Goal: Information Seeking & Learning: Learn about a topic

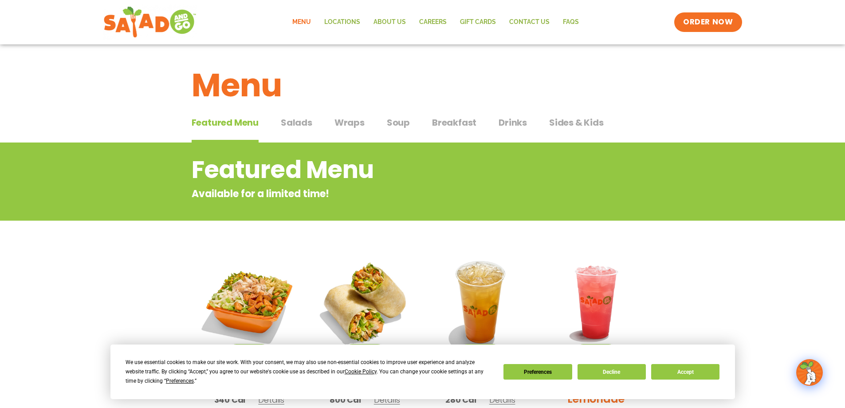
click at [288, 120] on span "Salads" at bounding box center [296, 122] width 31 height 13
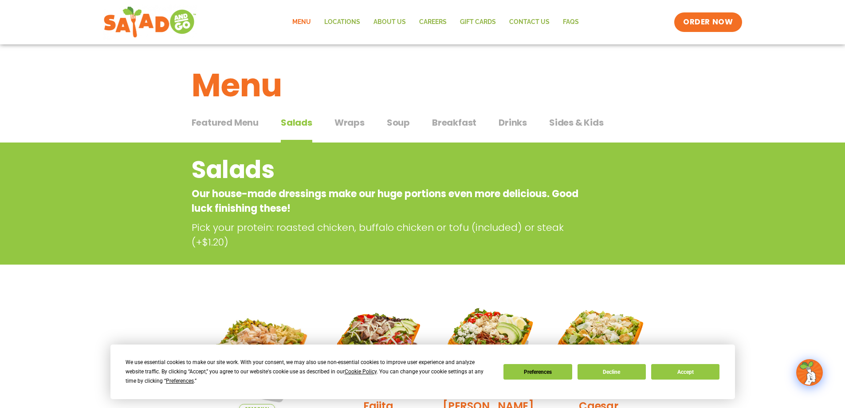
click at [351, 119] on span "Wraps" at bounding box center [350, 122] width 30 height 13
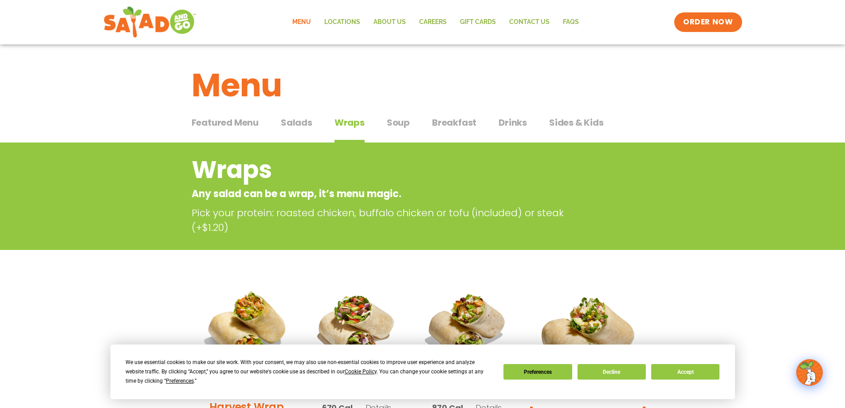
click at [394, 122] on span "Soup" at bounding box center [398, 122] width 23 height 13
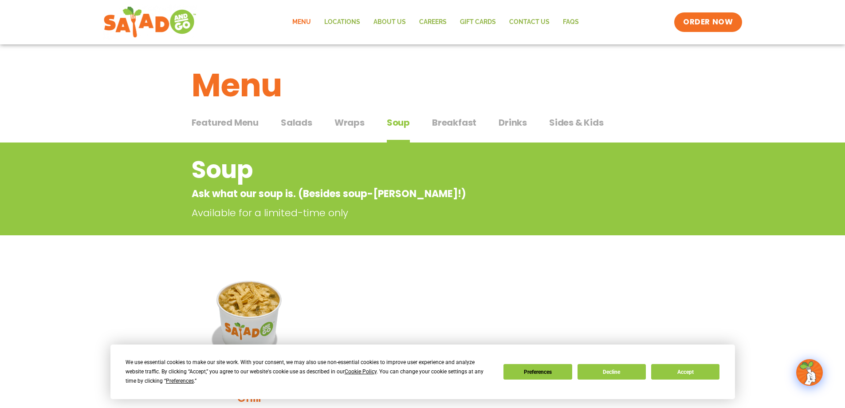
click at [457, 124] on span "Breakfast" at bounding box center [454, 122] width 44 height 13
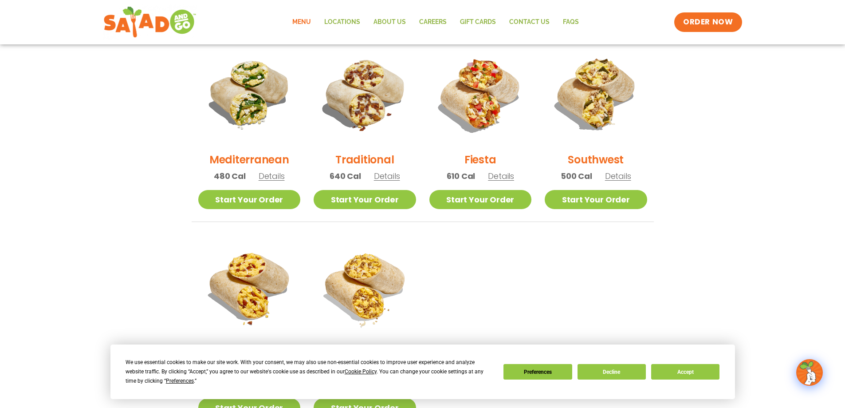
scroll to position [222, 0]
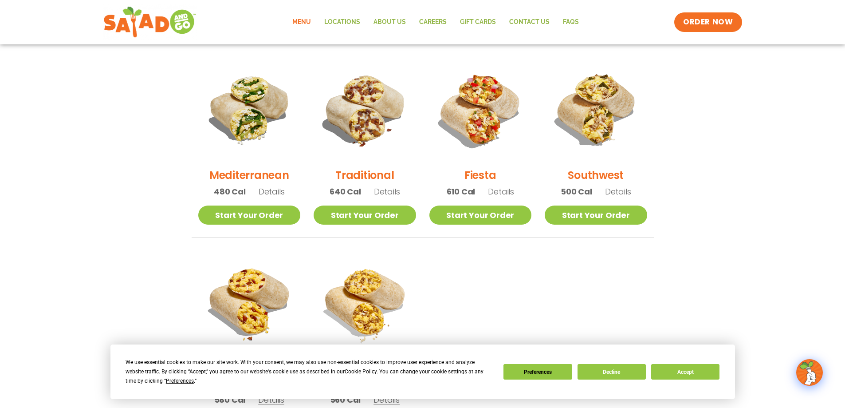
click at [497, 197] on p "610 Cal Details" at bounding box center [481, 191] width 68 height 12
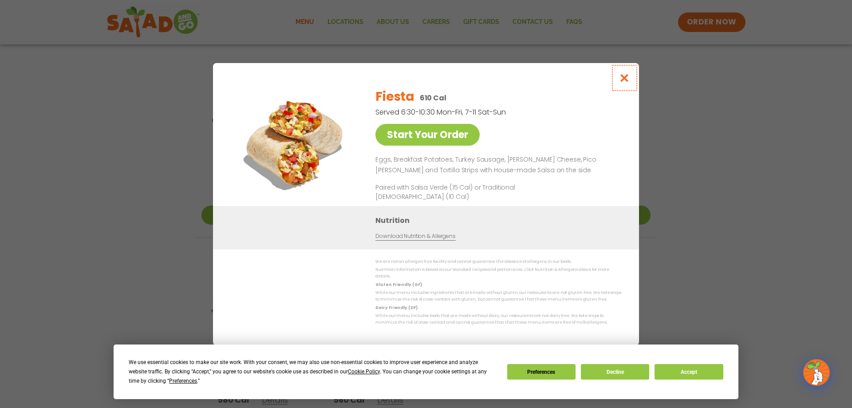
click at [624, 77] on icon "Close modal" at bounding box center [624, 77] width 11 height 9
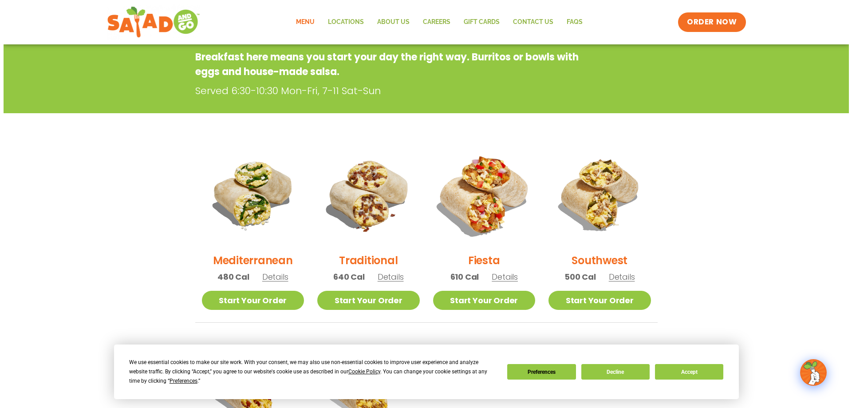
scroll to position [133, 0]
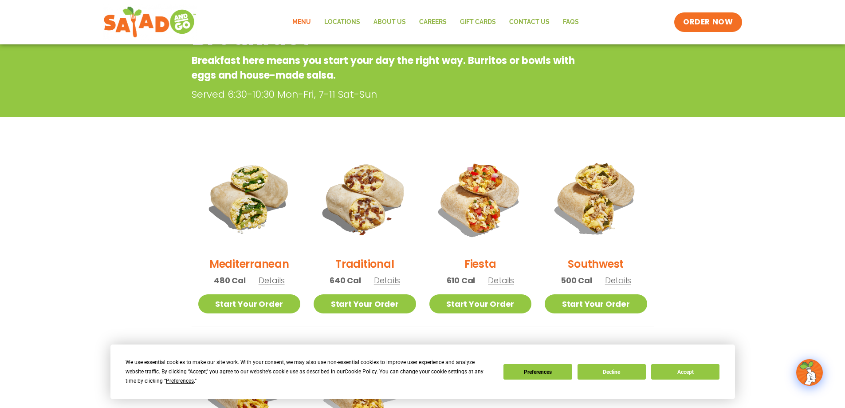
click at [271, 289] on div "Mediterranean 480 Cal Details" at bounding box center [249, 220] width 102 height 147
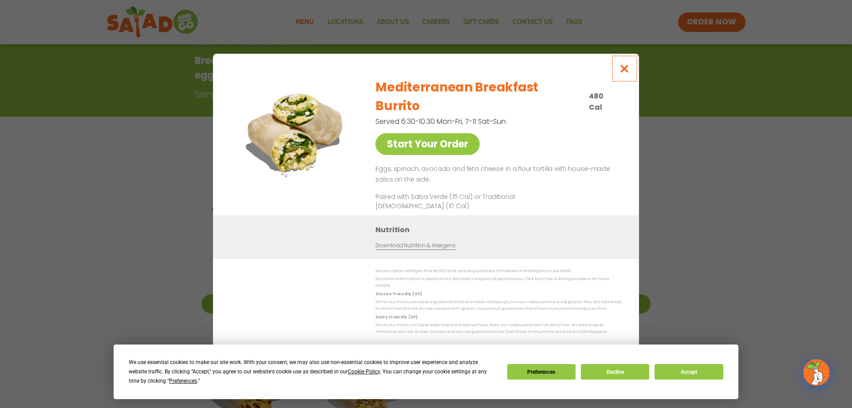
click at [622, 73] on icon "Close modal" at bounding box center [624, 68] width 11 height 9
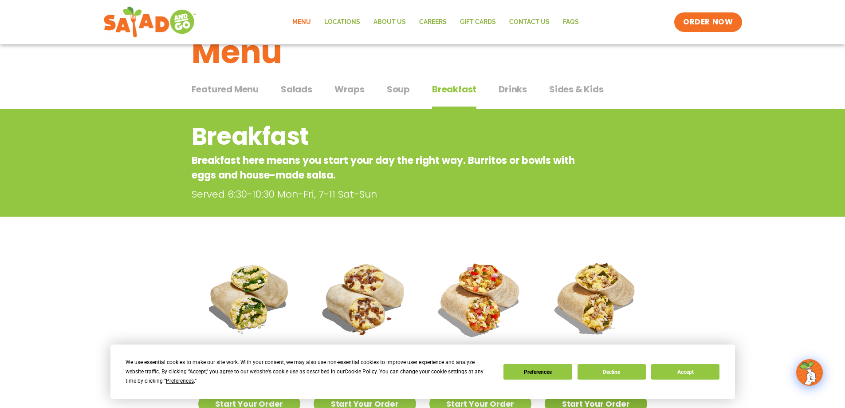
scroll to position [177, 0]
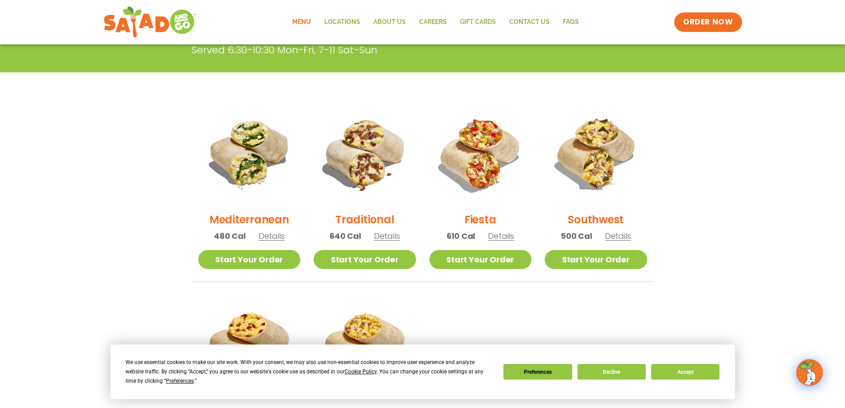
click at [384, 234] on span "Details" at bounding box center [387, 235] width 26 height 11
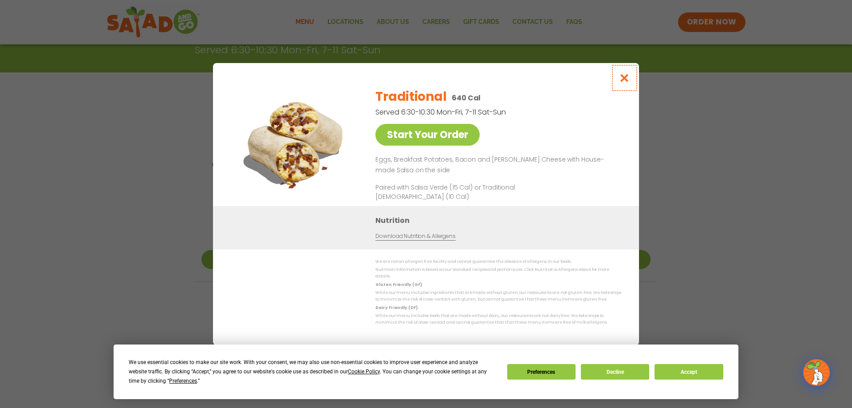
click at [626, 83] on icon "Close modal" at bounding box center [624, 77] width 11 height 9
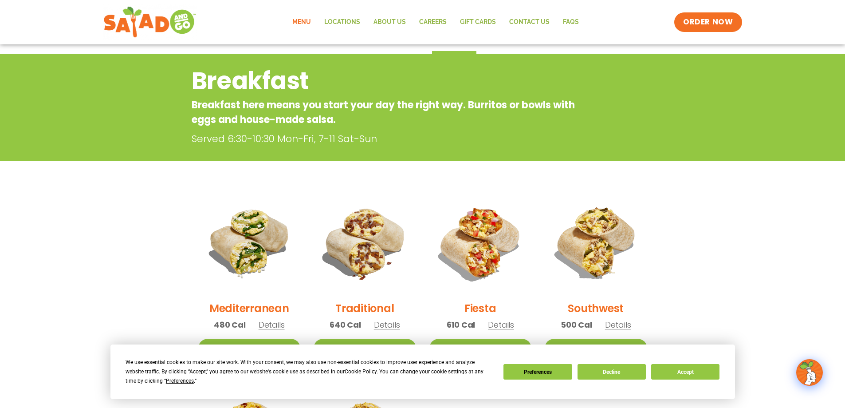
scroll to position [0, 0]
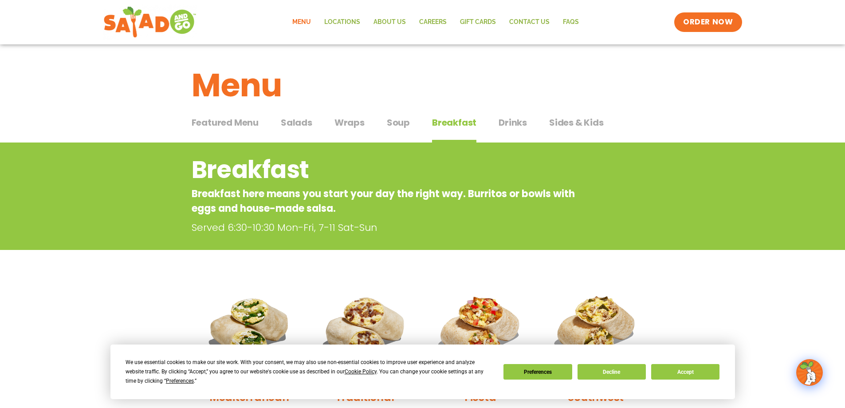
click at [516, 128] on span "Drinks" at bounding box center [513, 122] width 28 height 13
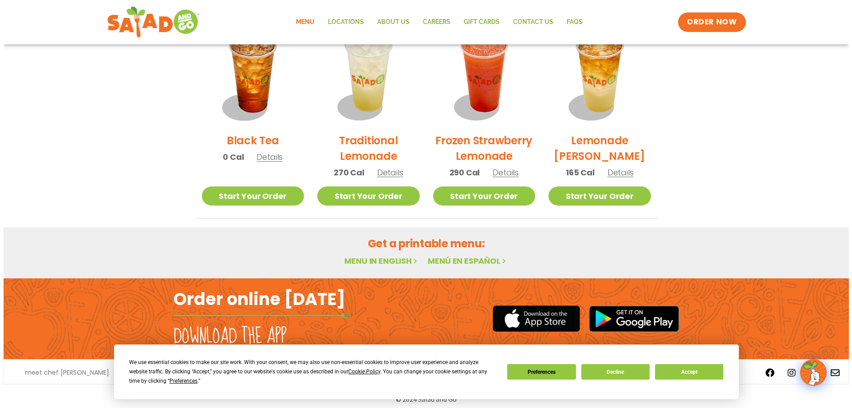
scroll to position [695, 0]
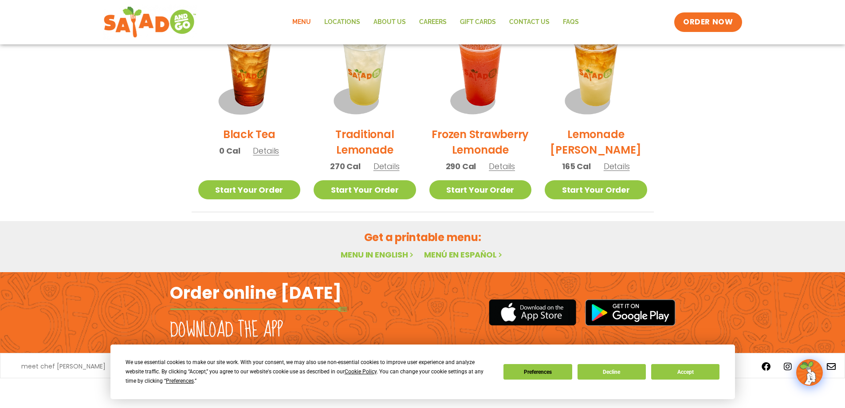
click at [618, 169] on span "Details" at bounding box center [617, 166] width 26 height 11
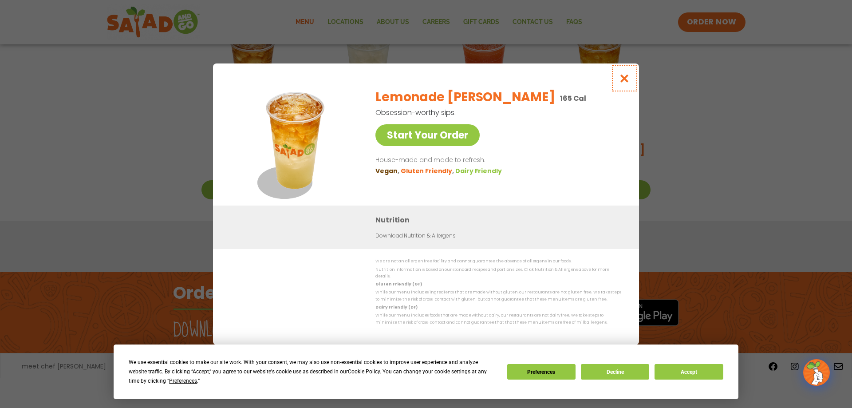
click at [626, 81] on icon "Close modal" at bounding box center [624, 78] width 11 height 9
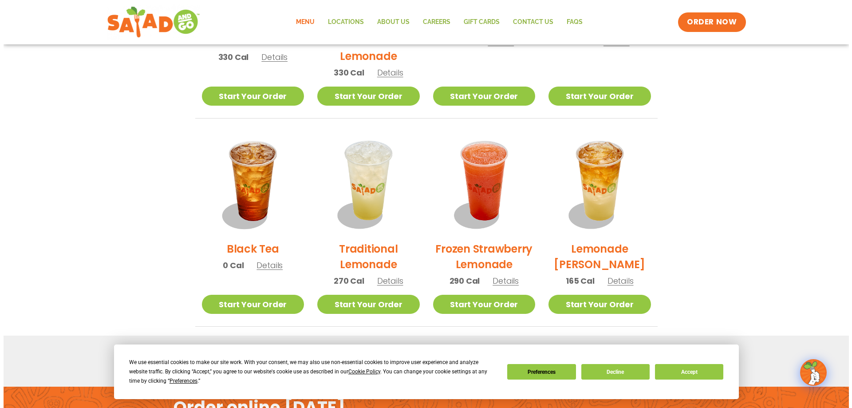
scroll to position [588, 0]
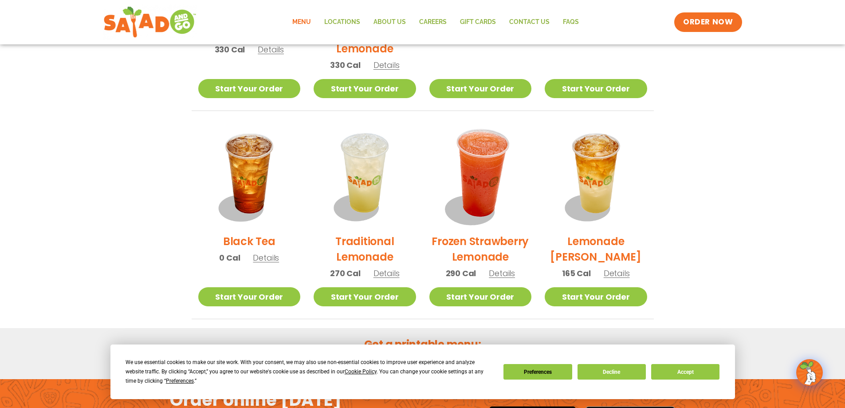
click at [468, 144] on img at bounding box center [480, 175] width 120 height 120
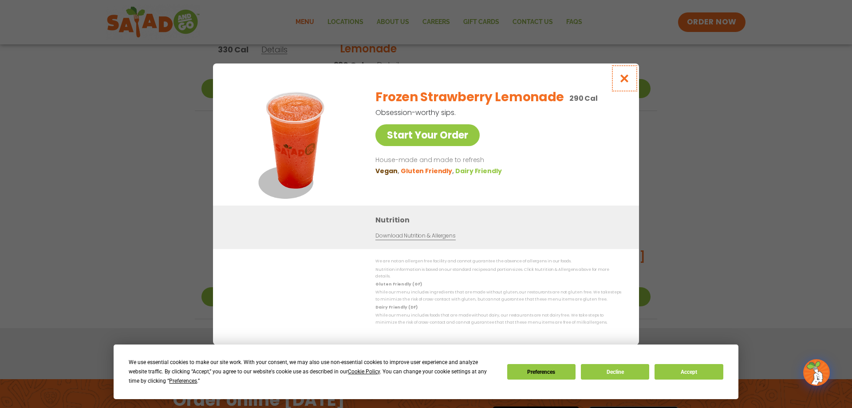
click at [626, 82] on icon "Close modal" at bounding box center [624, 78] width 11 height 9
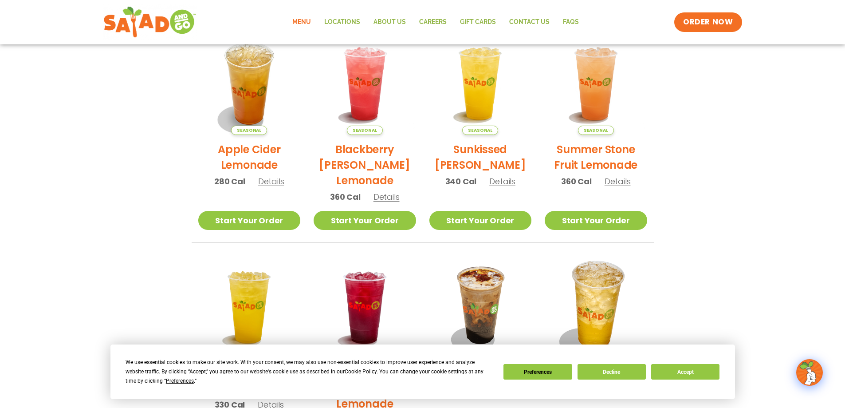
scroll to position [189, 0]
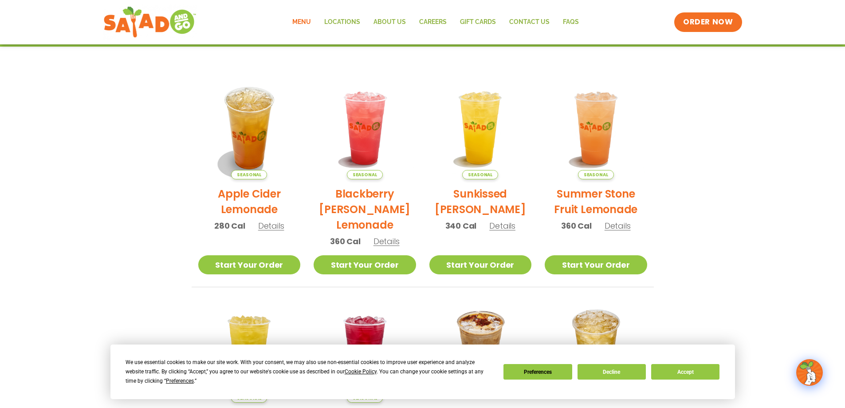
click at [621, 229] on span "Details" at bounding box center [618, 225] width 26 height 11
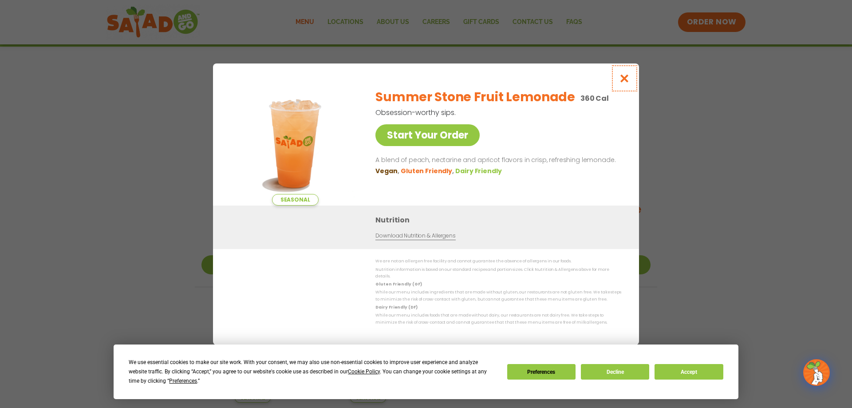
click at [626, 79] on icon "Close modal" at bounding box center [624, 78] width 11 height 9
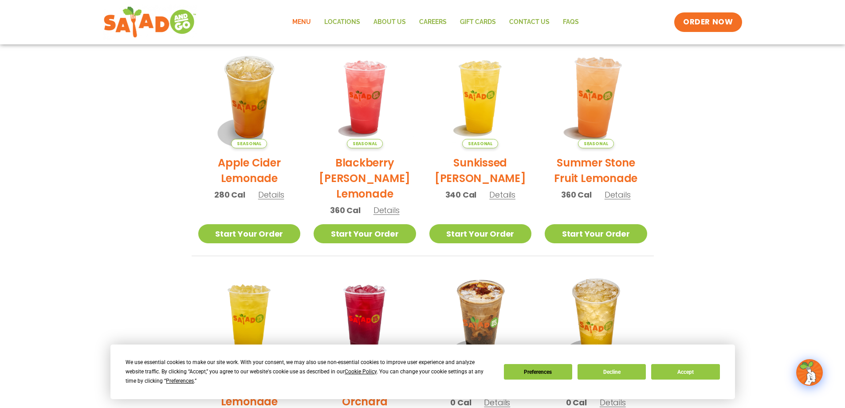
scroll to position [233, 0]
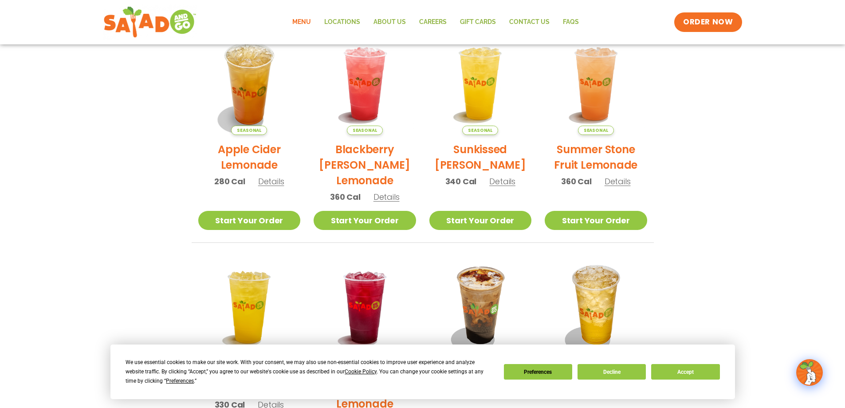
click at [511, 180] on span "Details" at bounding box center [502, 181] width 26 height 11
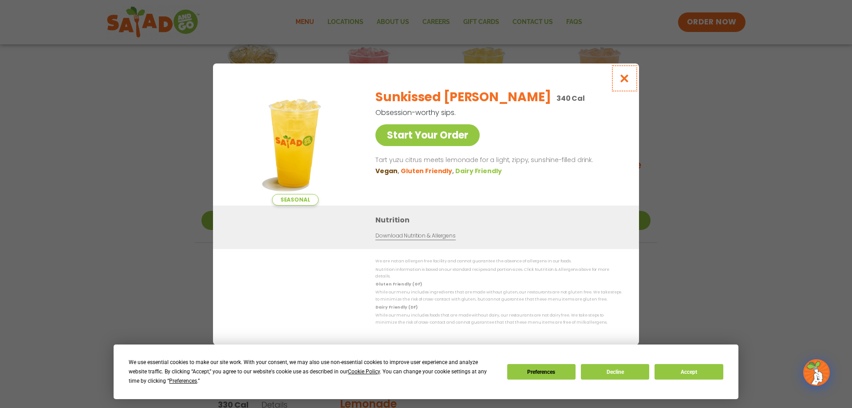
click at [626, 79] on icon "Close modal" at bounding box center [624, 78] width 11 height 9
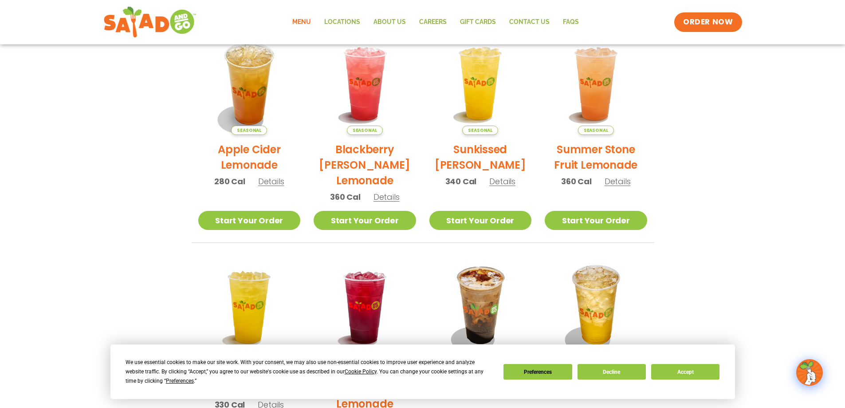
click at [385, 198] on span "Details" at bounding box center [387, 196] width 26 height 11
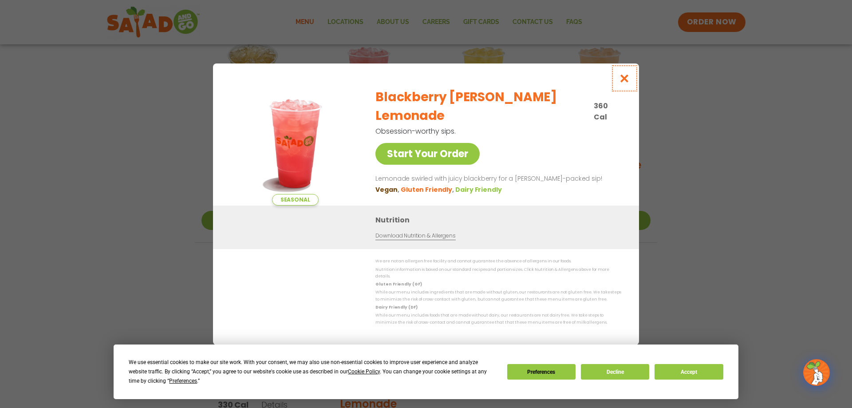
click at [627, 77] on icon "Close modal" at bounding box center [624, 78] width 11 height 9
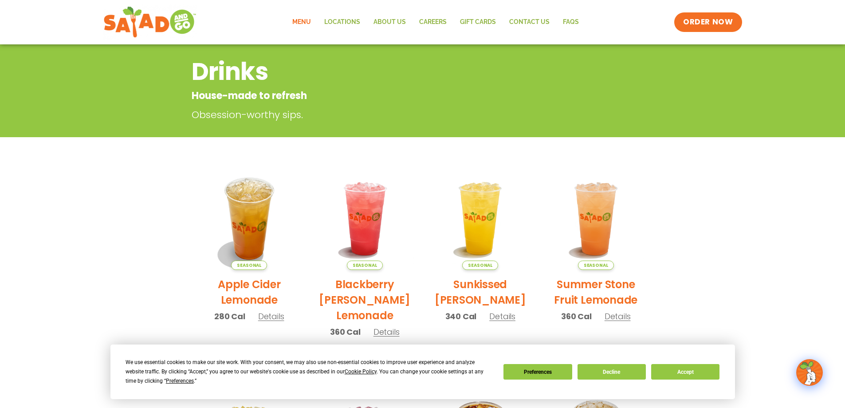
scroll to position [0, 0]
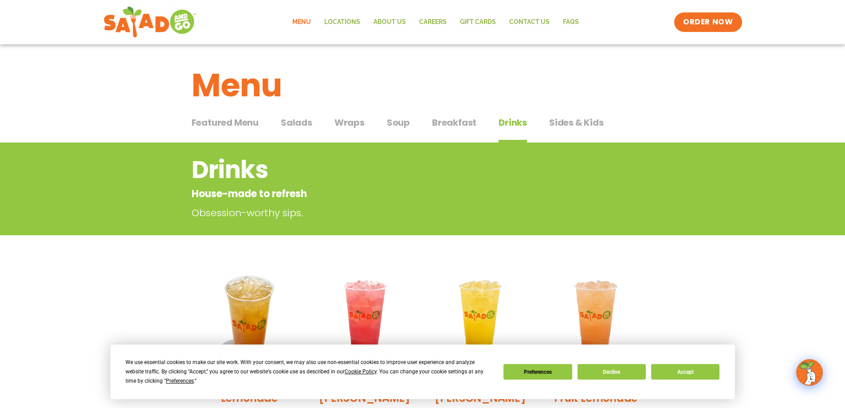
click at [579, 124] on span "Sides & Kids" at bounding box center [576, 122] width 55 height 13
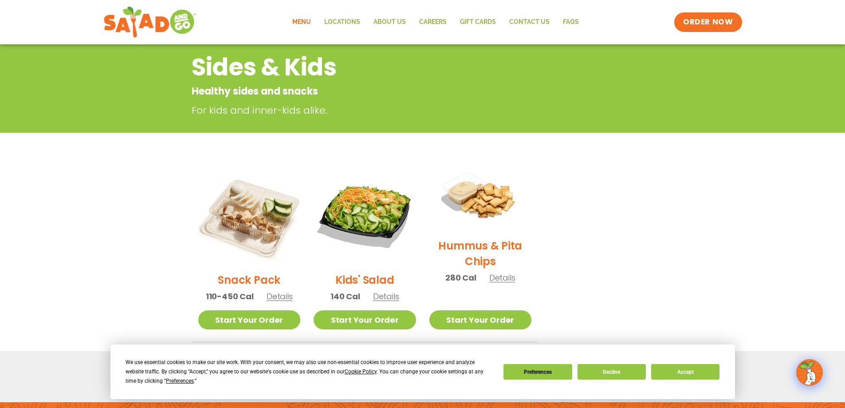
scroll to position [133, 0]
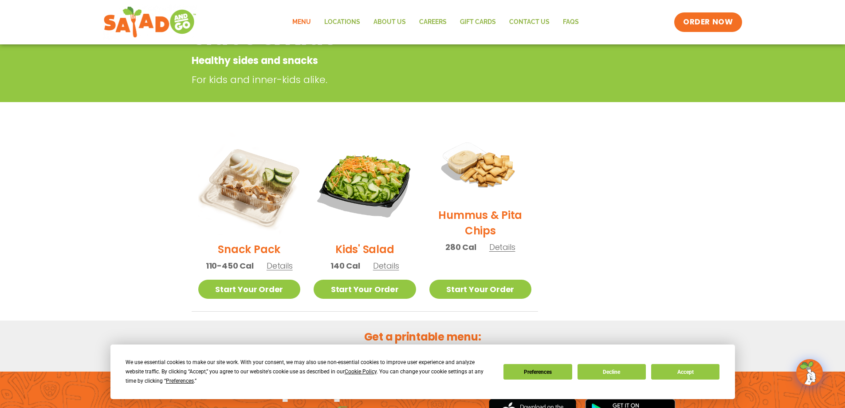
click at [283, 265] on span "Details" at bounding box center [280, 265] width 26 height 11
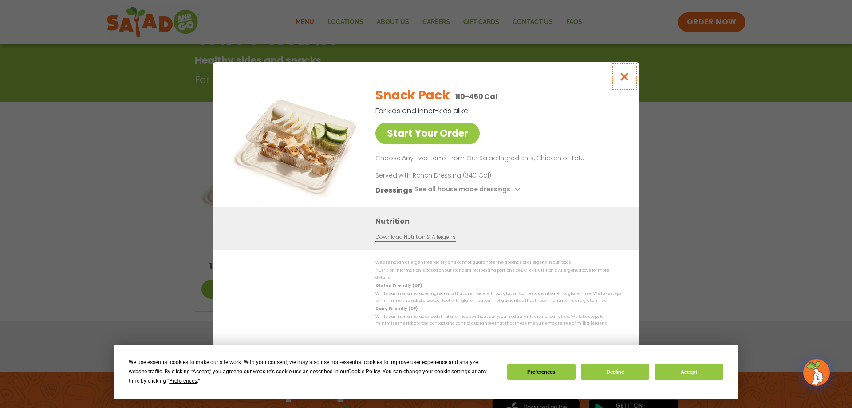
click at [621, 81] on icon "Close modal" at bounding box center [624, 76] width 11 height 9
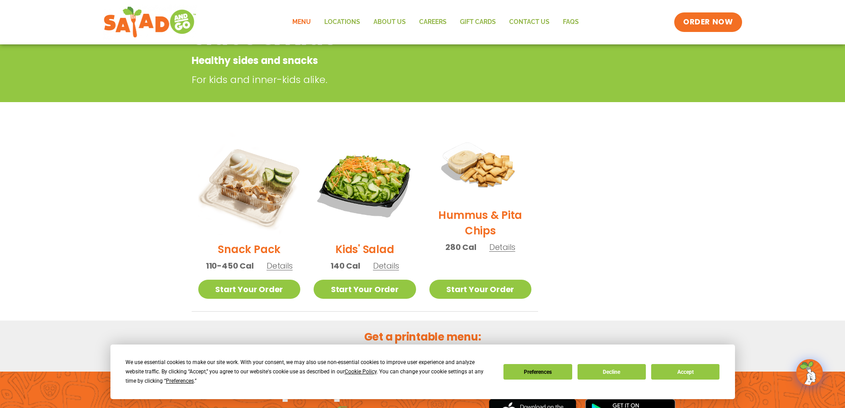
scroll to position [0, 0]
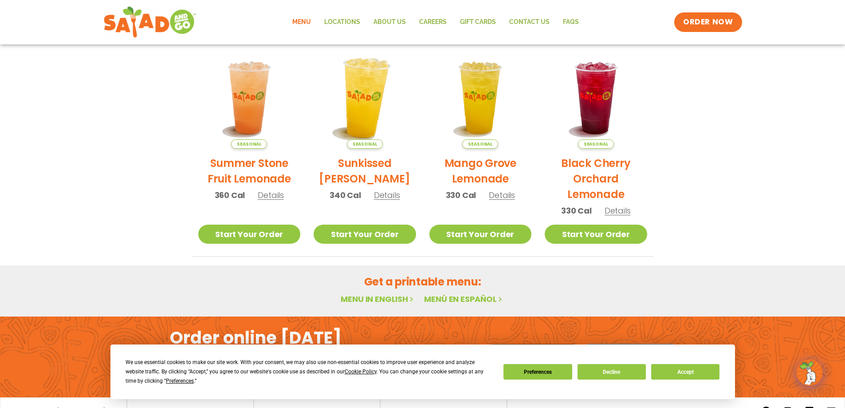
scroll to position [383, 0]
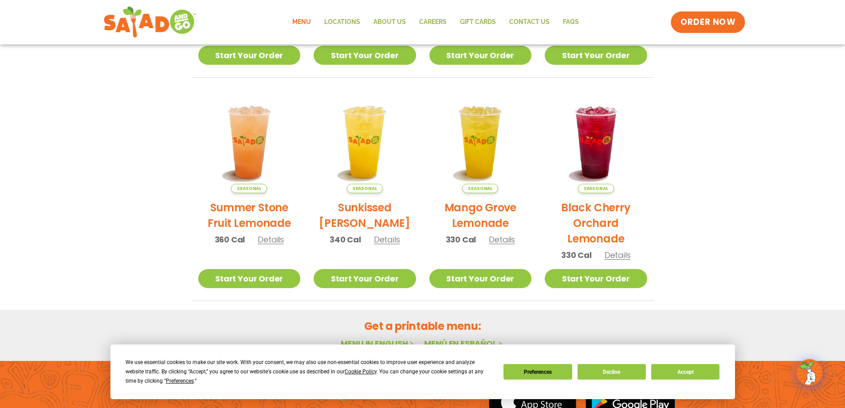
click at [690, 24] on span "ORDER NOW" at bounding box center [708, 22] width 55 height 12
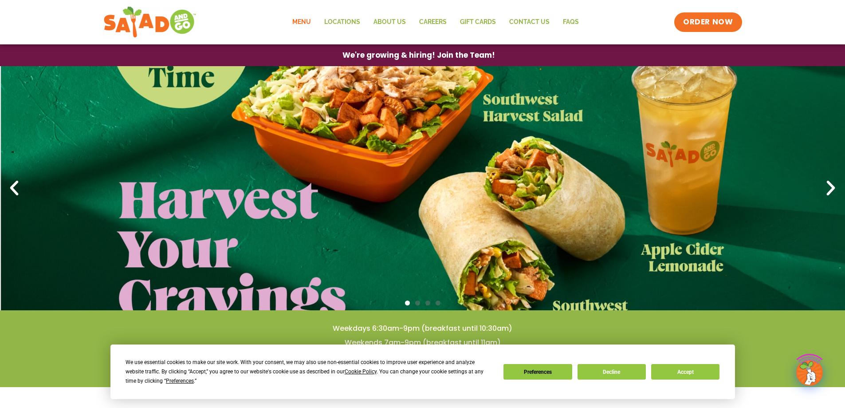
click at [303, 19] on link "Menu" at bounding box center [302, 22] width 32 height 20
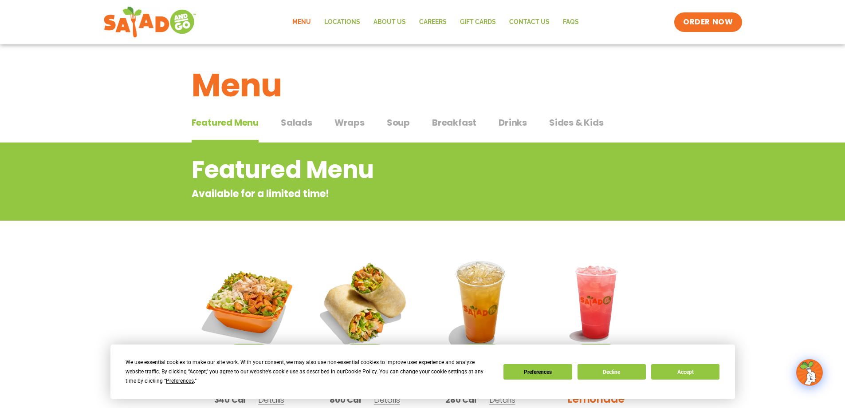
click at [307, 127] on span "Salads" at bounding box center [296, 122] width 31 height 13
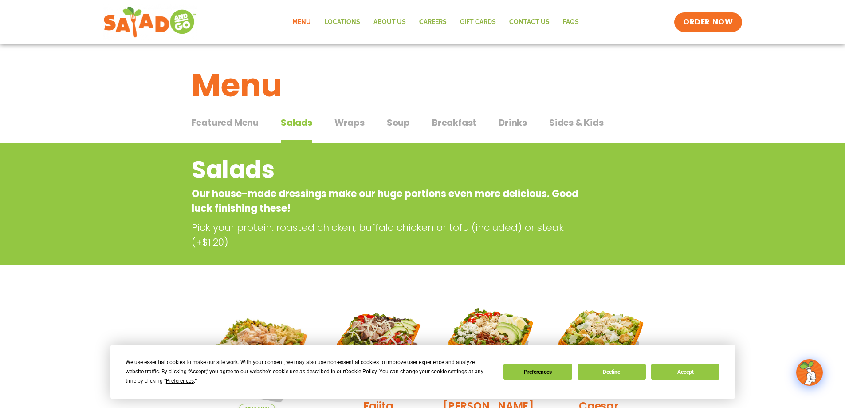
click at [359, 128] on span "Wraps" at bounding box center [350, 122] width 30 height 13
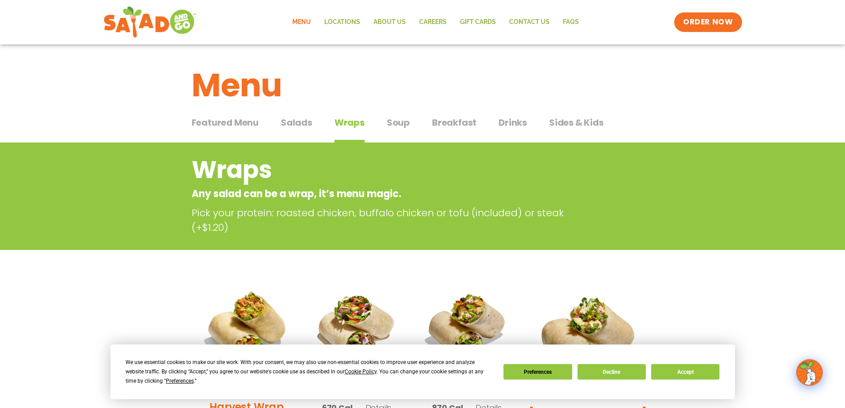
click at [395, 130] on button "Soup Soup" at bounding box center [398, 129] width 23 height 27
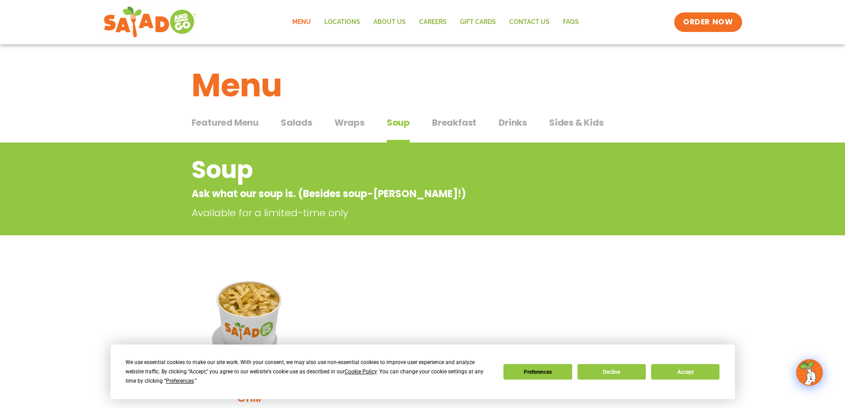
click at [454, 123] on span "Breakfast" at bounding box center [454, 122] width 44 height 13
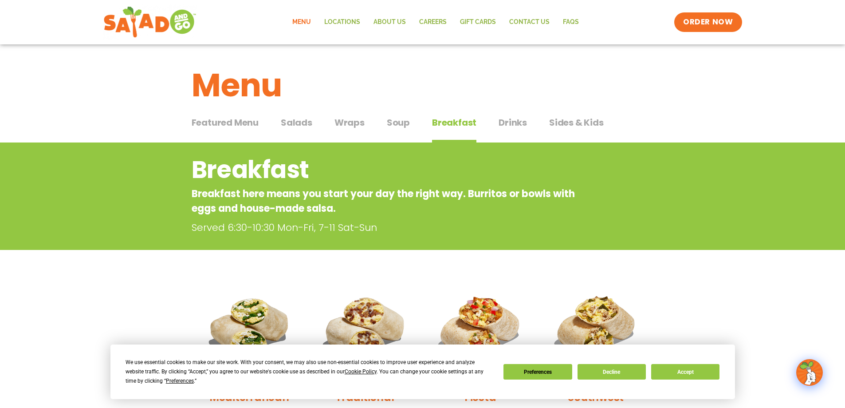
click at [295, 125] on span "Salads" at bounding box center [296, 122] width 31 height 13
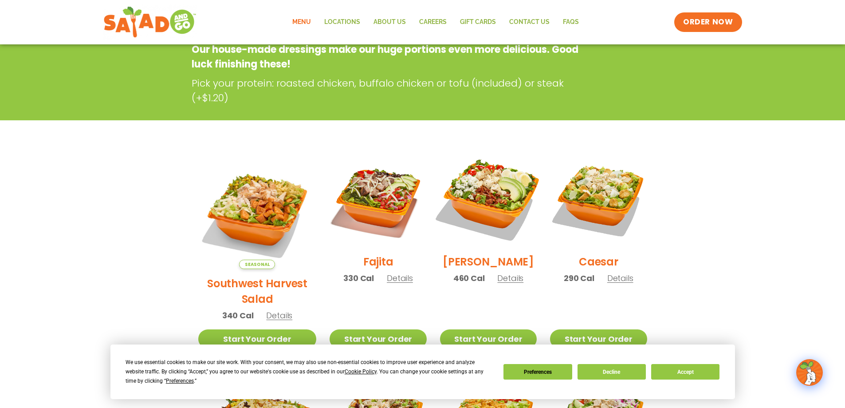
scroll to position [177, 0]
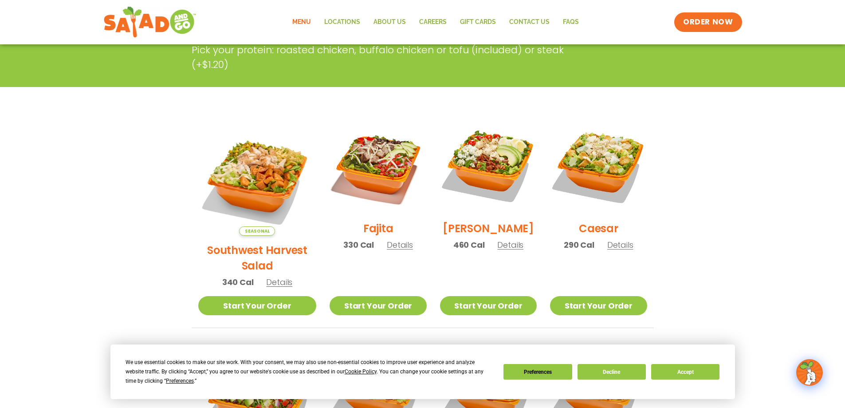
click at [387, 250] on span "Details" at bounding box center [400, 244] width 26 height 11
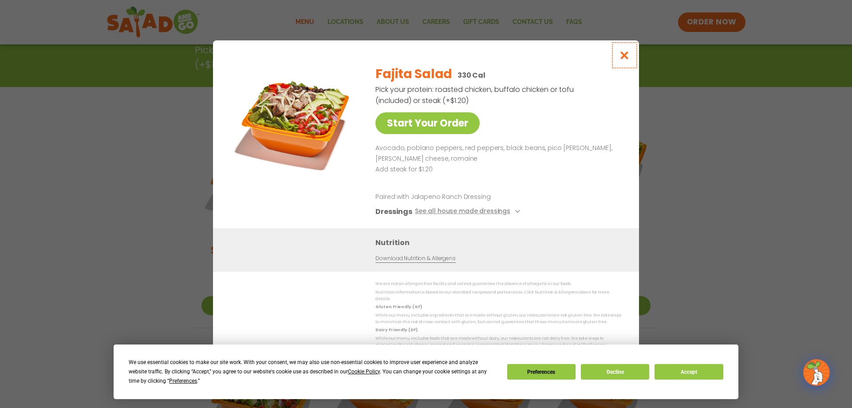
click at [623, 57] on icon "Close modal" at bounding box center [624, 55] width 11 height 9
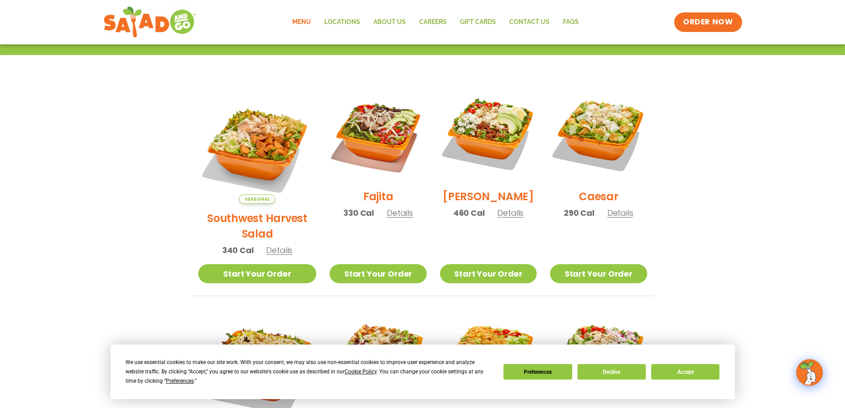
scroll to position [222, 0]
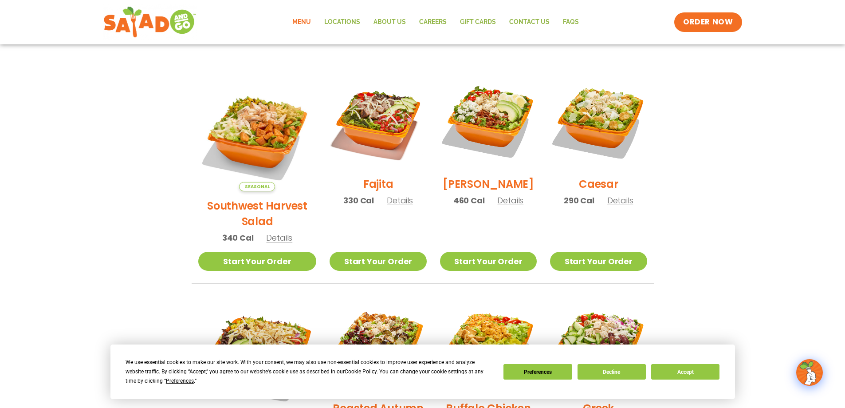
click at [269, 232] on span "Details" at bounding box center [279, 237] width 26 height 11
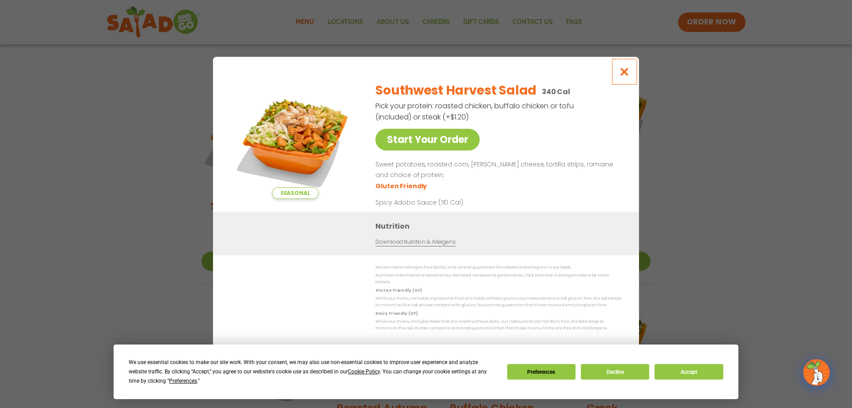
click at [625, 75] on icon "Close modal" at bounding box center [624, 71] width 11 height 9
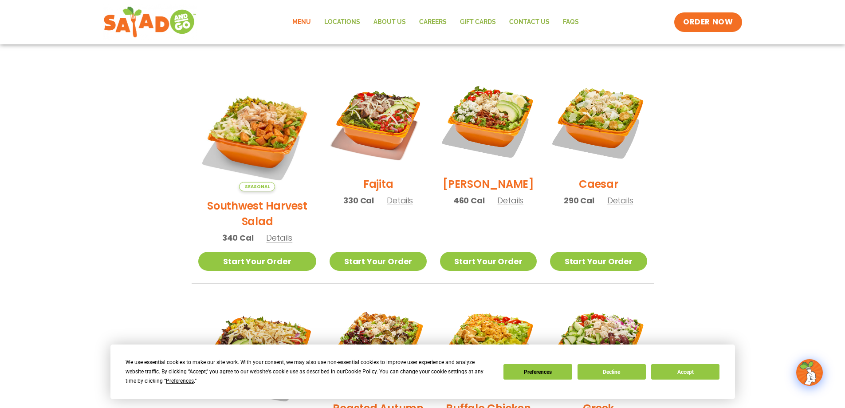
click at [503, 206] on span "Details" at bounding box center [510, 200] width 26 height 11
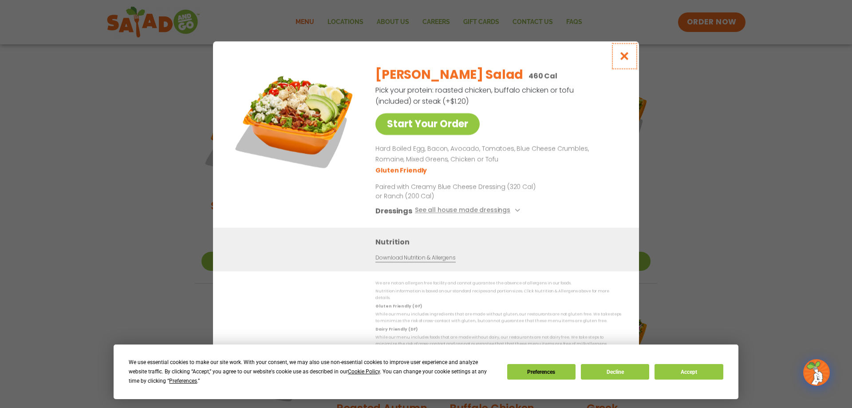
click at [617, 58] on button "Close modal" at bounding box center [624, 56] width 29 height 30
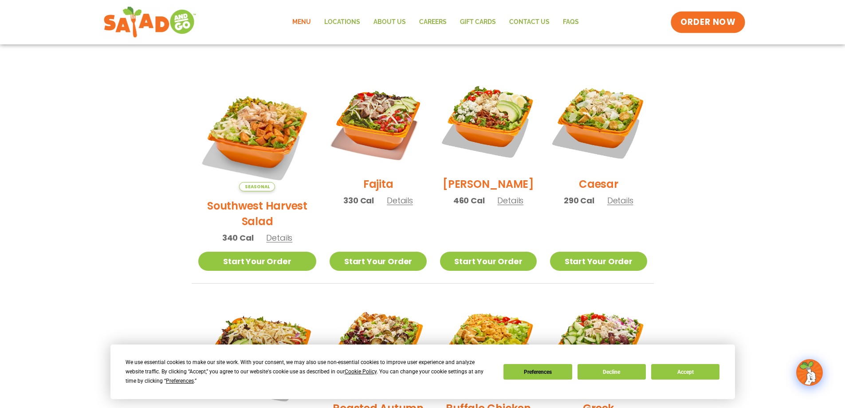
click at [697, 23] on span "ORDER NOW" at bounding box center [708, 22] width 55 height 12
